Goal: Information Seeking & Learning: Learn about a topic

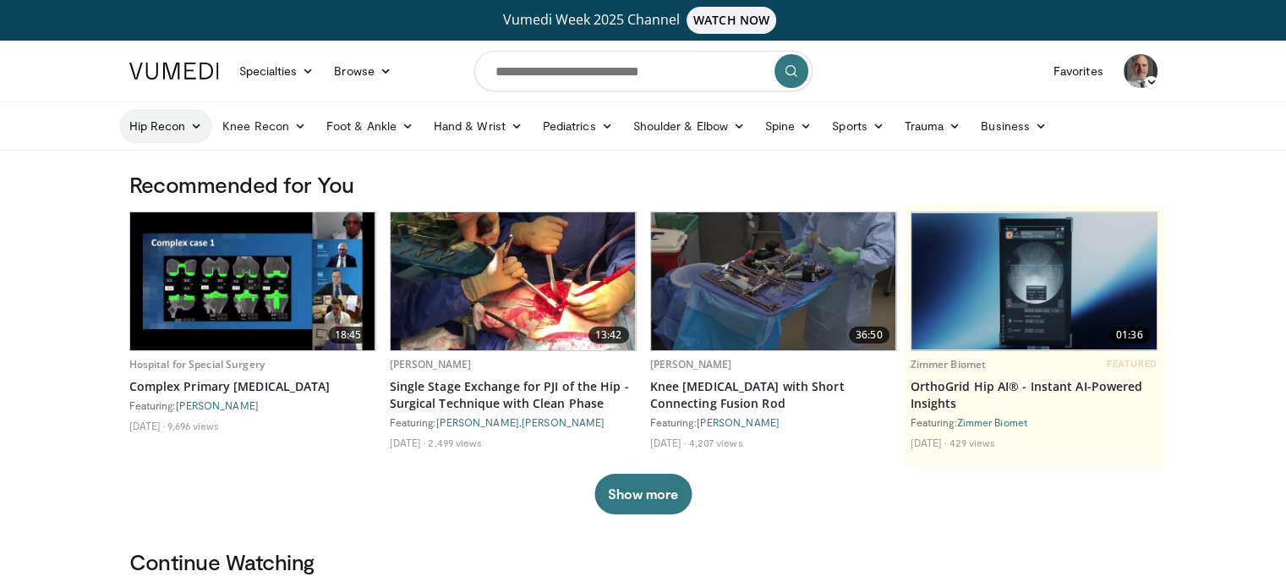
click at [168, 123] on link "Hip Recon" at bounding box center [166, 126] width 94 height 34
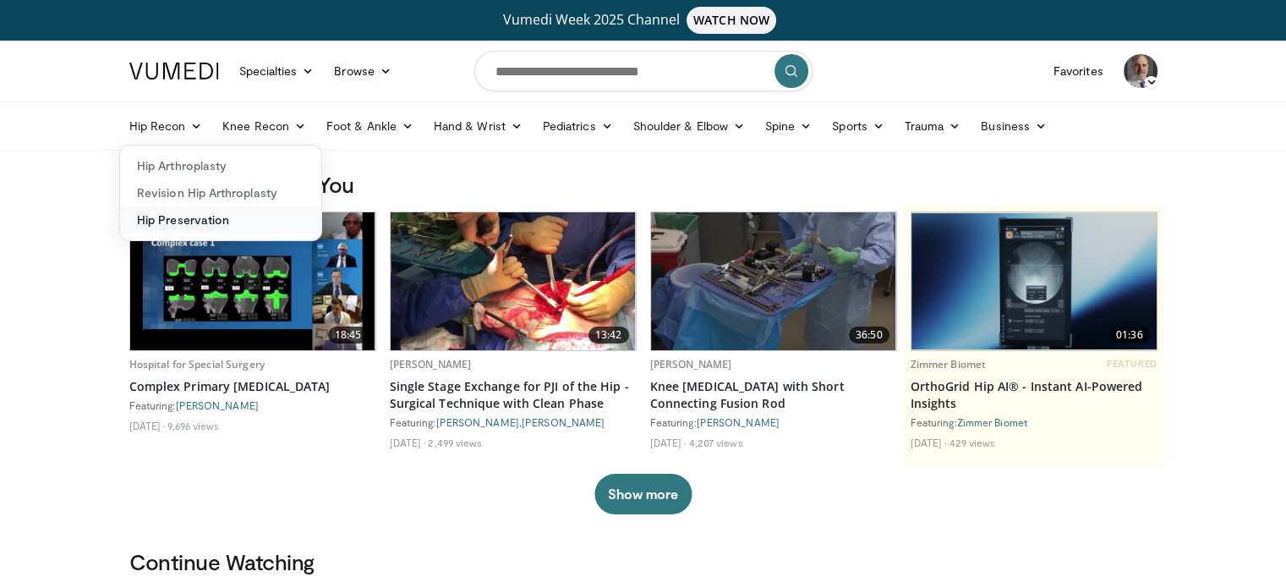
click at [186, 218] on link "Hip Preservation" at bounding box center [220, 219] width 201 height 27
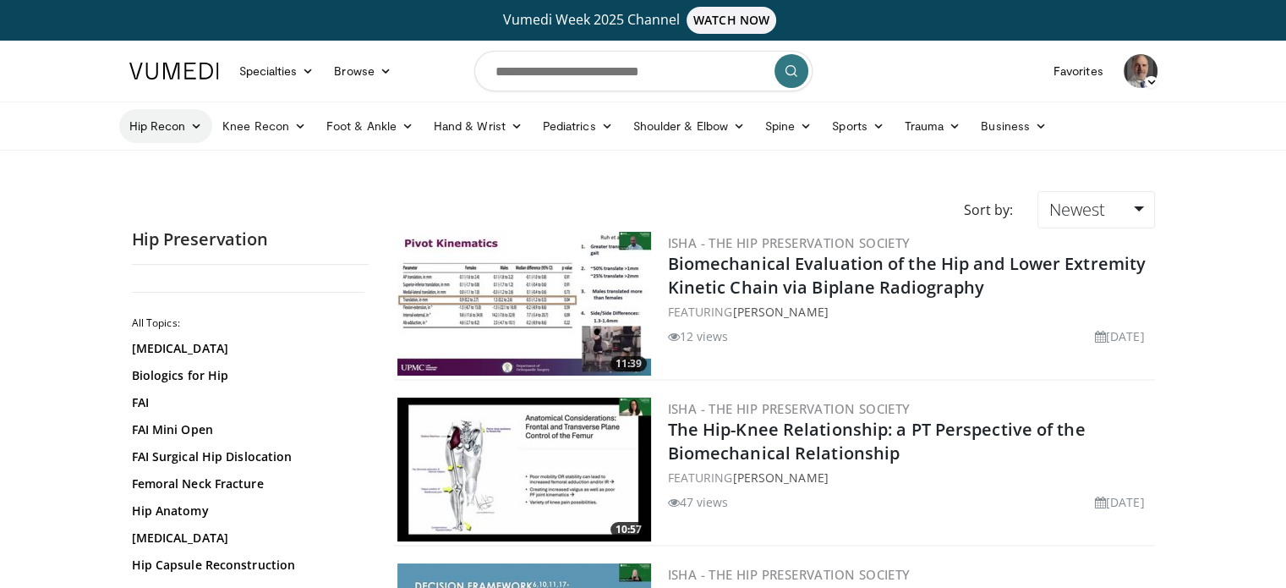
click at [170, 125] on link "Hip Recon" at bounding box center [166, 126] width 94 height 34
click at [191, 160] on link "Hip Arthroplasty" at bounding box center [220, 165] width 201 height 27
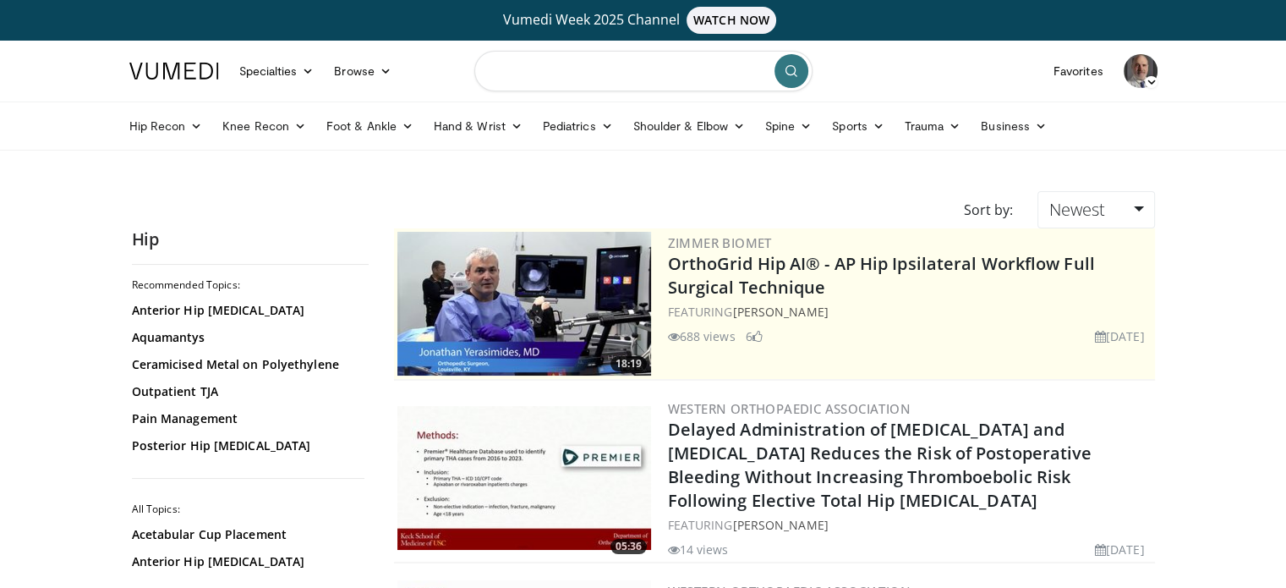
click at [632, 73] on input "Search topics, interventions" at bounding box center [643, 71] width 338 height 41
type input "**********"
